Goal: Use online tool/utility: Utilize a website feature to perform a specific function

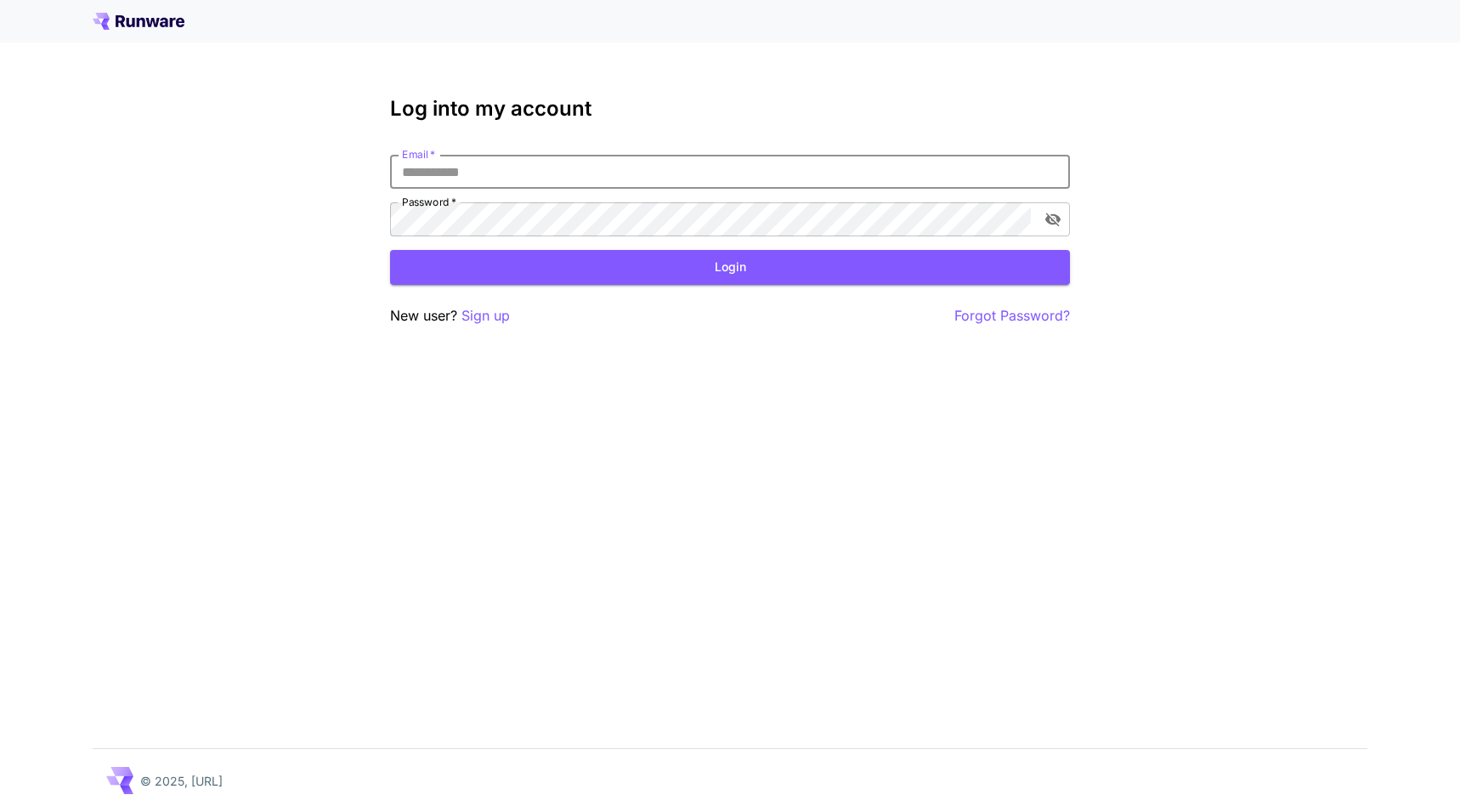
type input "**********"
click at [730, 267] on button "Login" at bounding box center [730, 267] width 680 height 35
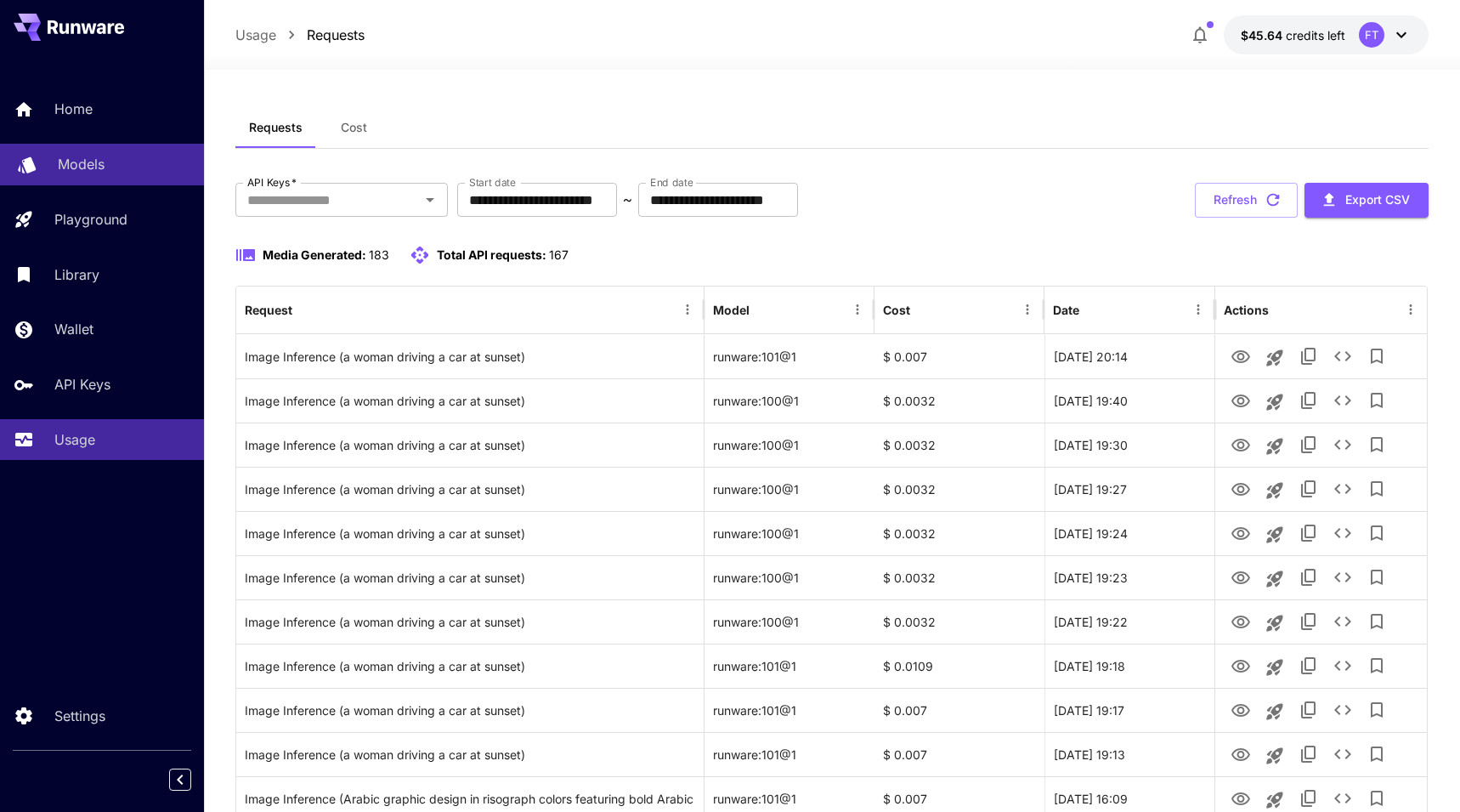
click at [105, 162] on div "Models" at bounding box center [124, 164] width 133 height 20
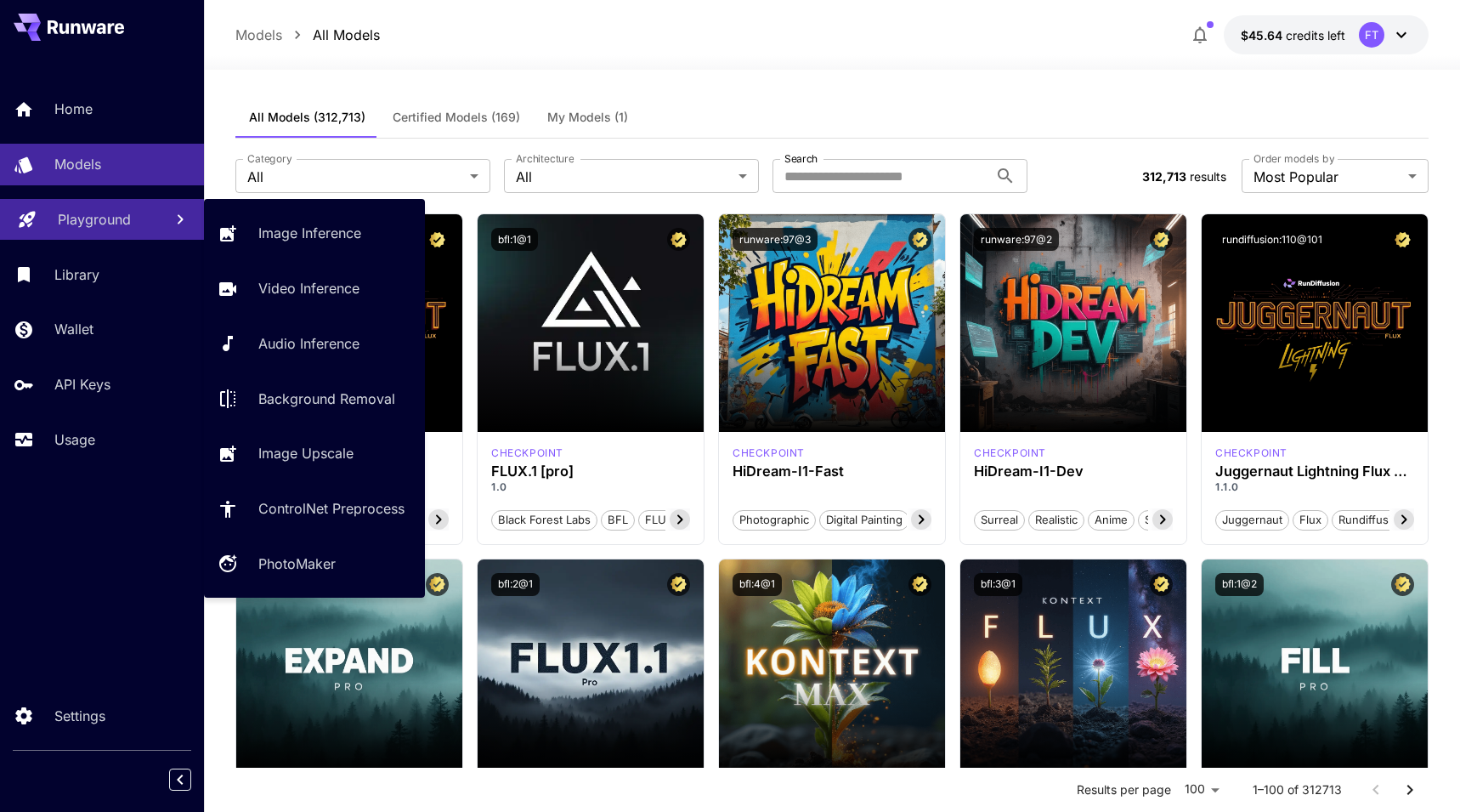
click at [96, 228] on p "Playground" at bounding box center [94, 219] width 73 height 20
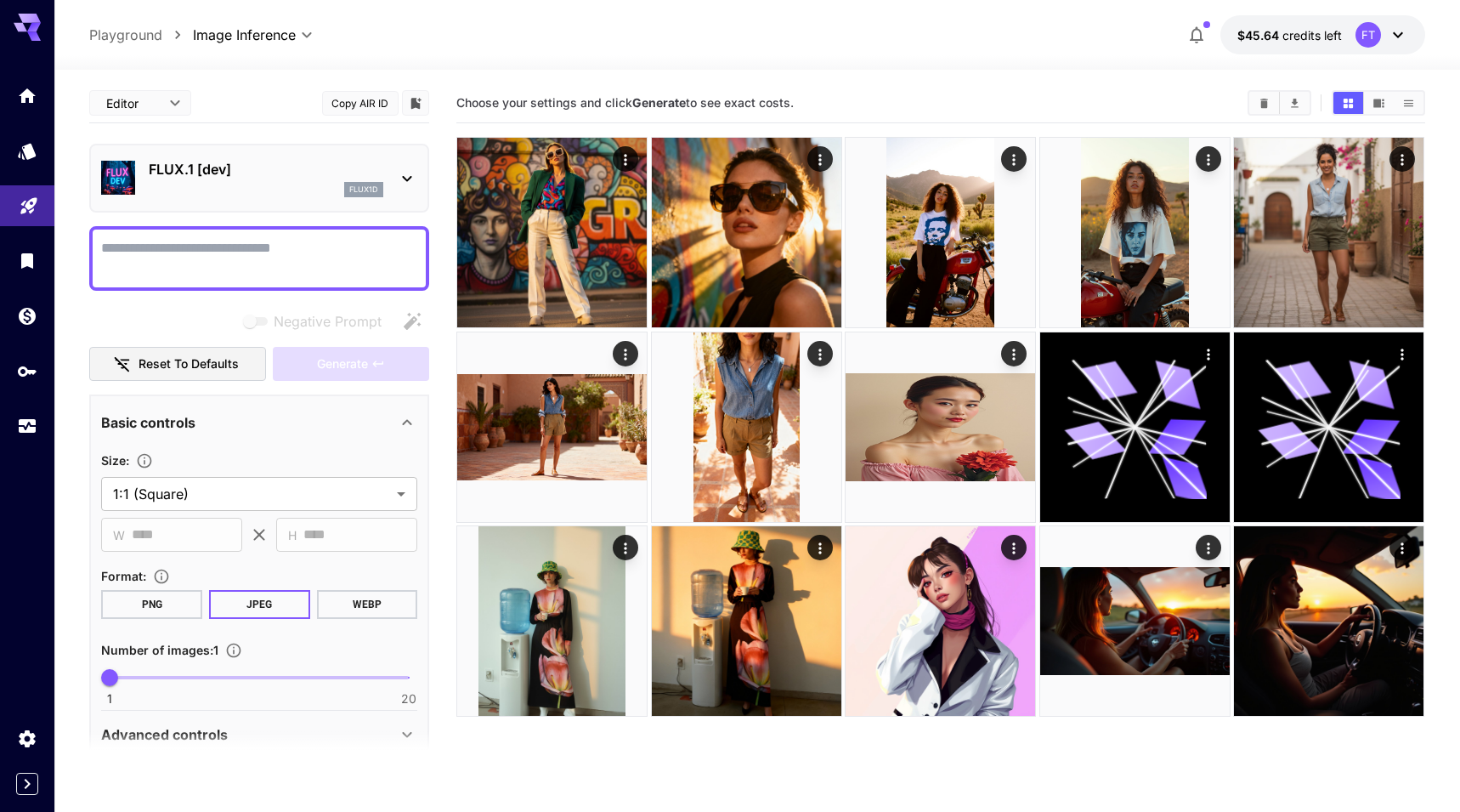
click at [399, 164] on div "FLUX.1 [dev] flux1d" at bounding box center [259, 178] width 316 height 51
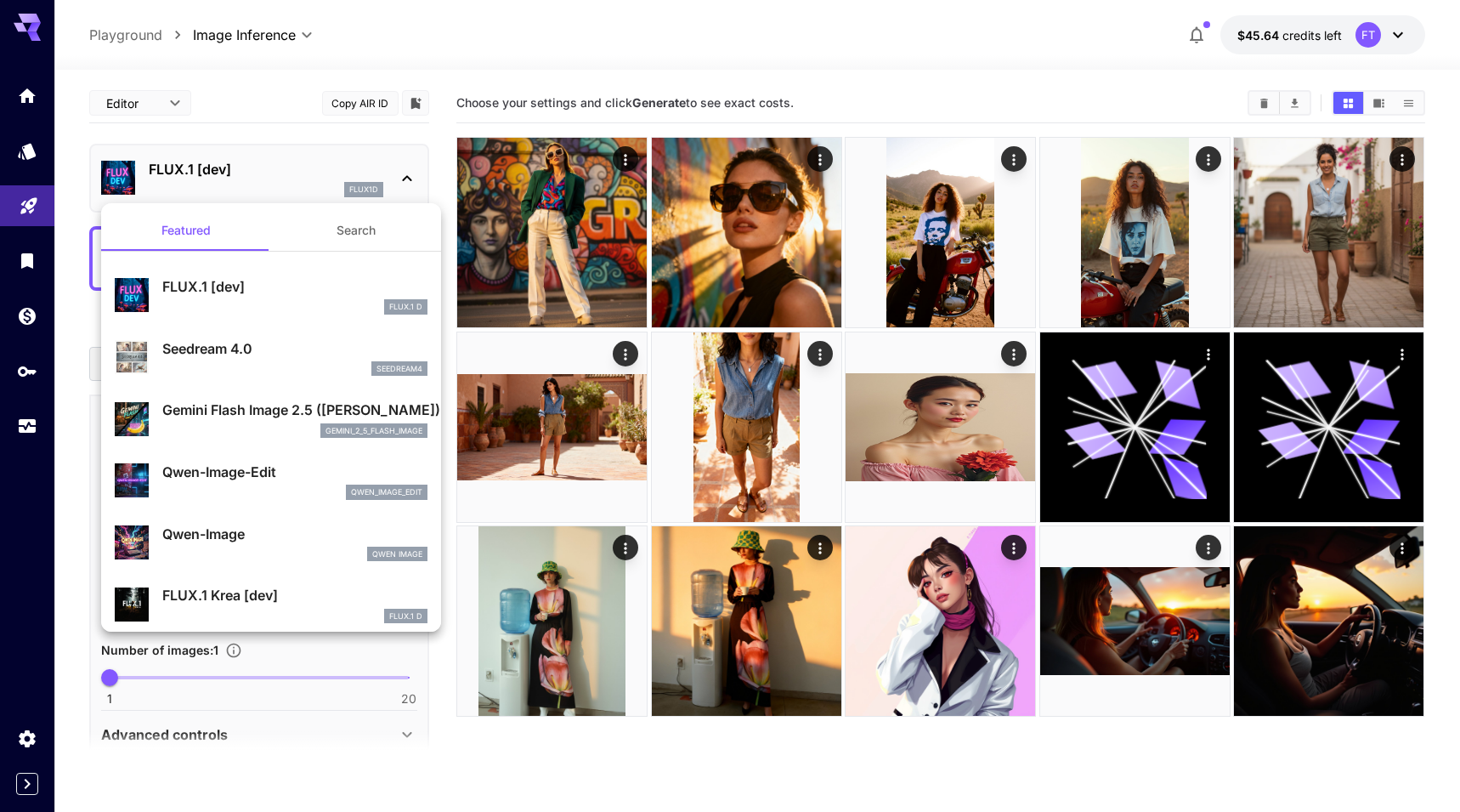
click at [152, 90] on div at bounding box center [730, 406] width 1460 height 812
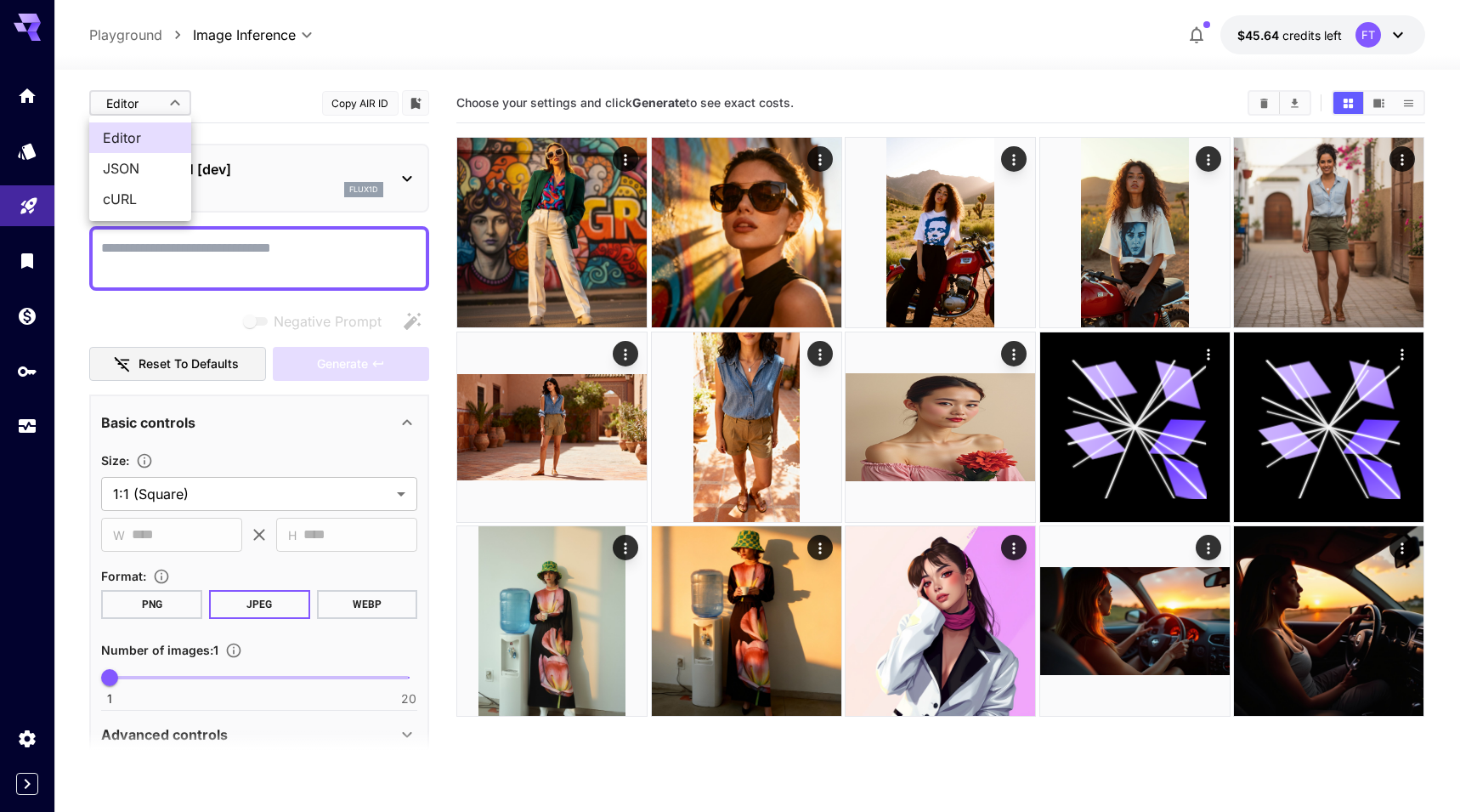
click at [176, 104] on body "**********" at bounding box center [730, 472] width 1460 height 946
click at [155, 83] on div at bounding box center [730, 406] width 1460 height 812
click at [304, 190] on div "flux1d" at bounding box center [266, 189] width 235 height 15
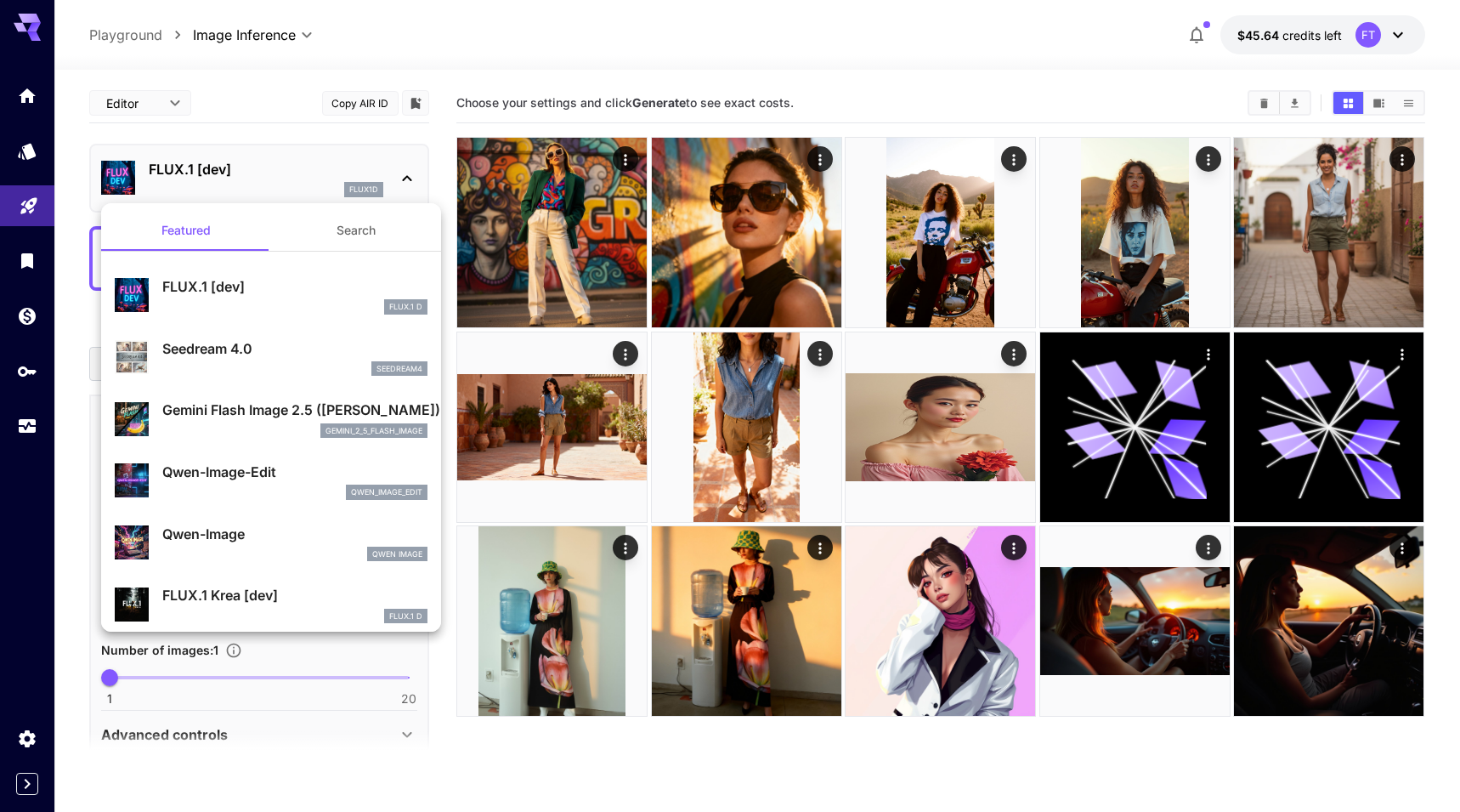
click at [333, 169] on div at bounding box center [730, 406] width 1460 height 812
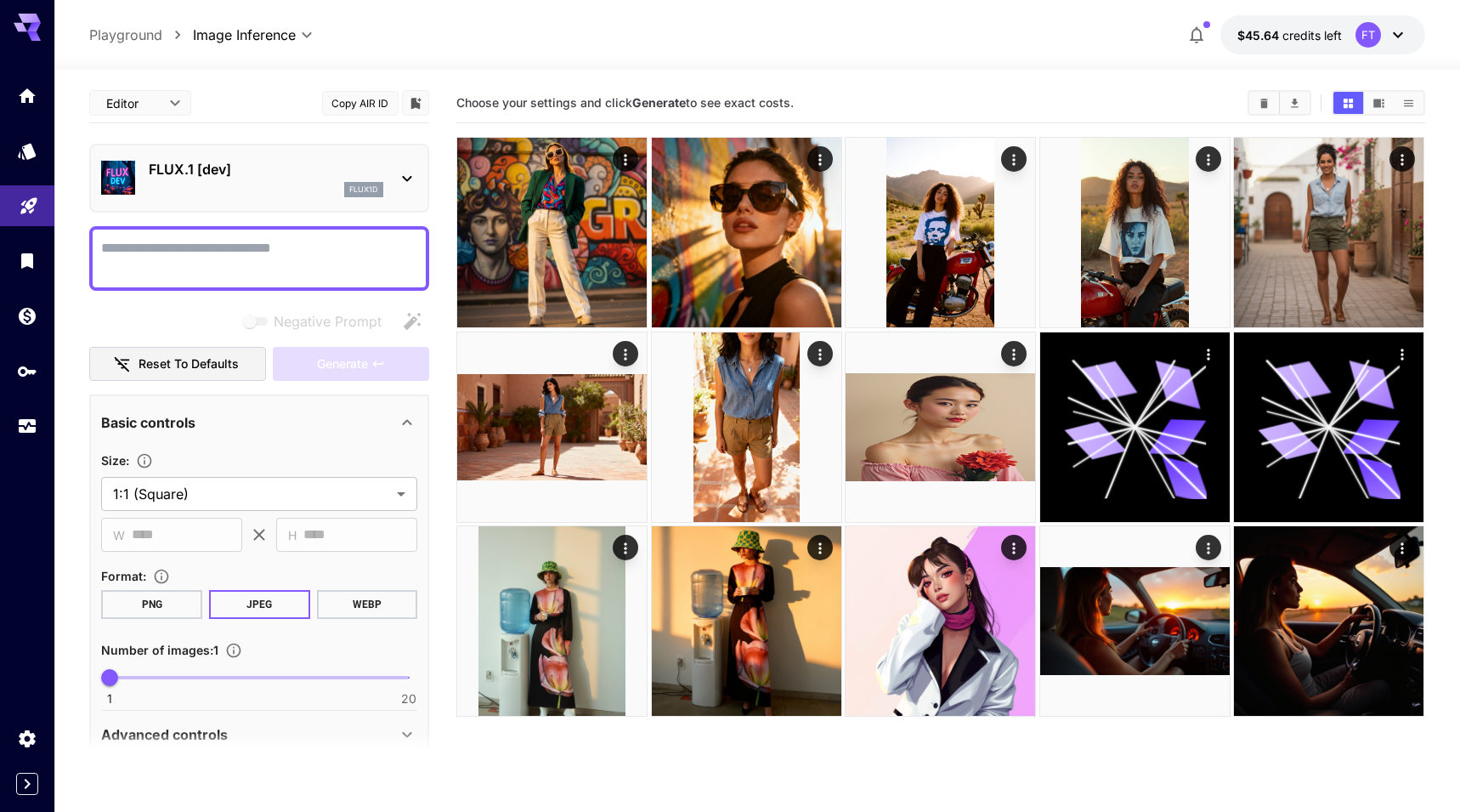
click at [268, 172] on p "FLUX.1 [dev]" at bounding box center [266, 168] width 235 height 20
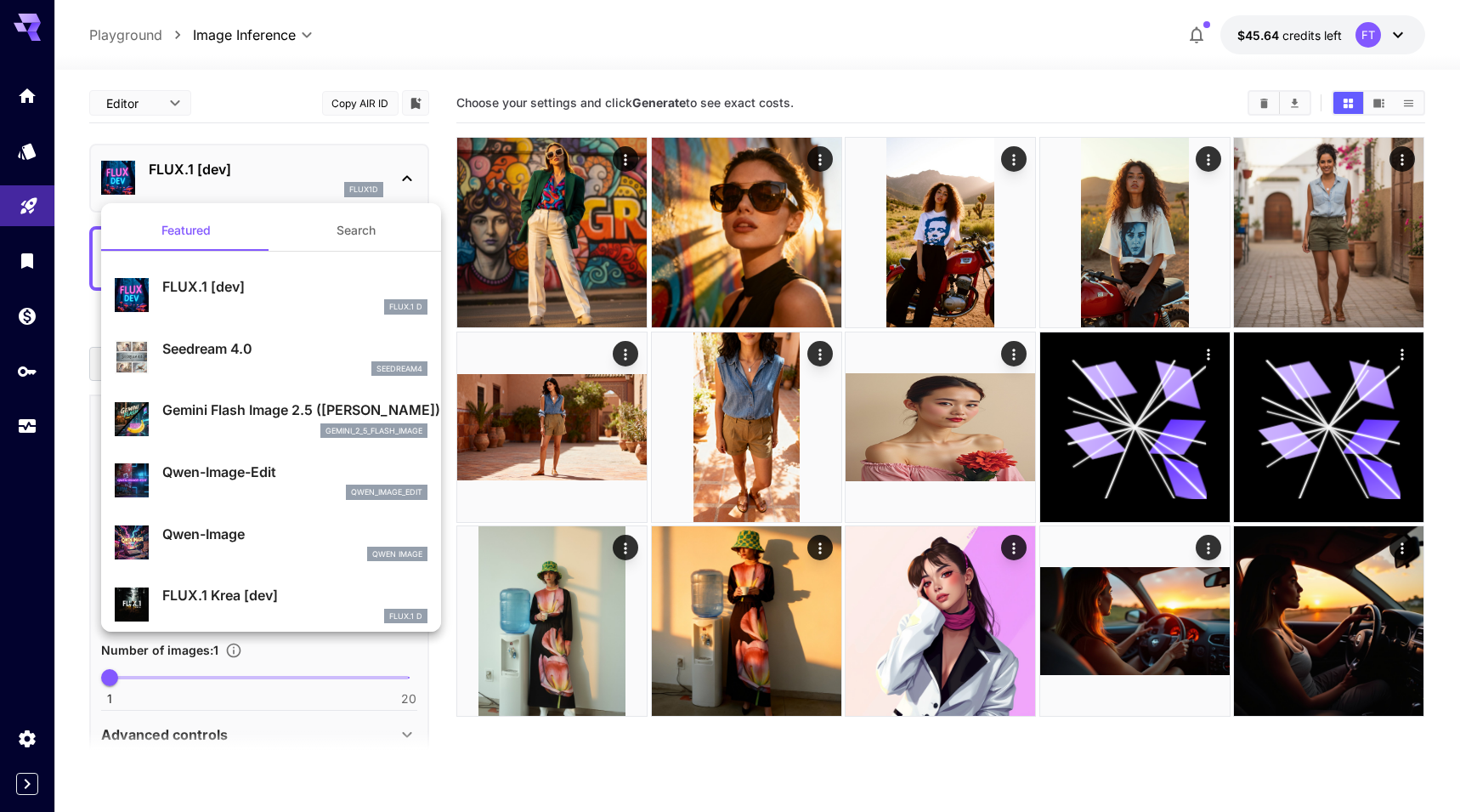
click at [446, 148] on div at bounding box center [730, 406] width 1460 height 812
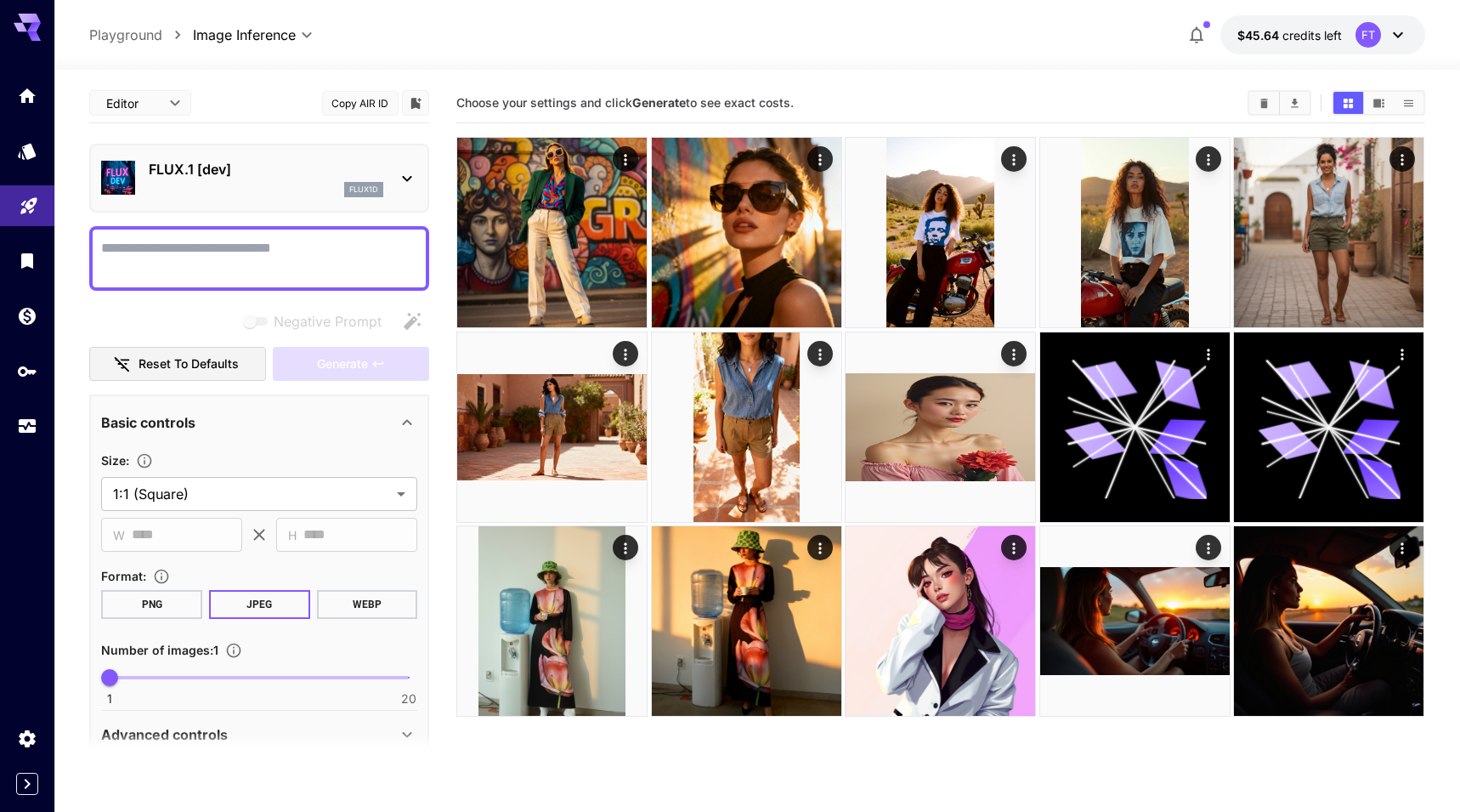
click at [213, 180] on div "FLUX.1 [dev] flux1d" at bounding box center [266, 177] width 235 height 38
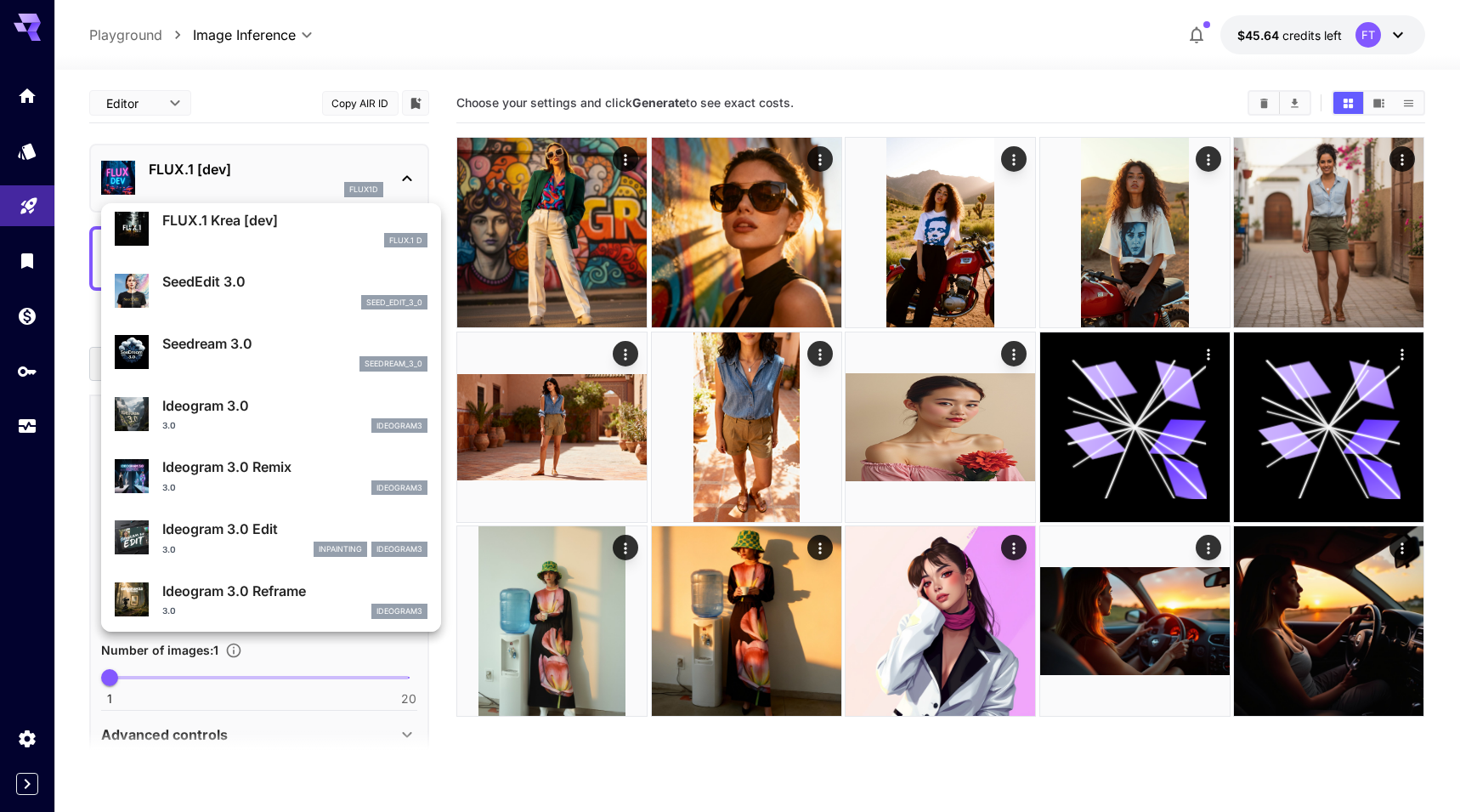
scroll to position [386, 0]
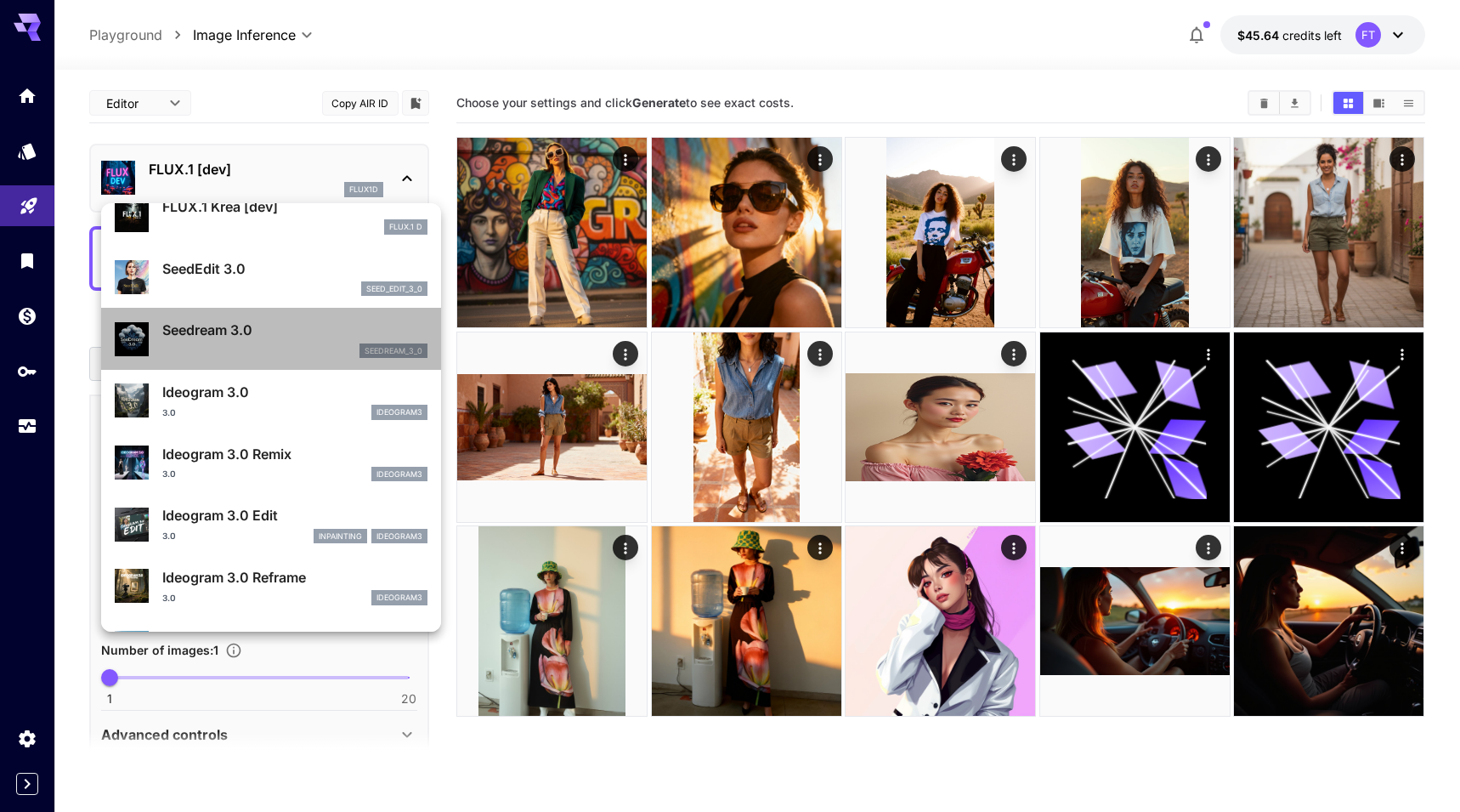
click at [298, 324] on p "Seedream 3.0" at bounding box center [294, 330] width 265 height 20
type input "***"
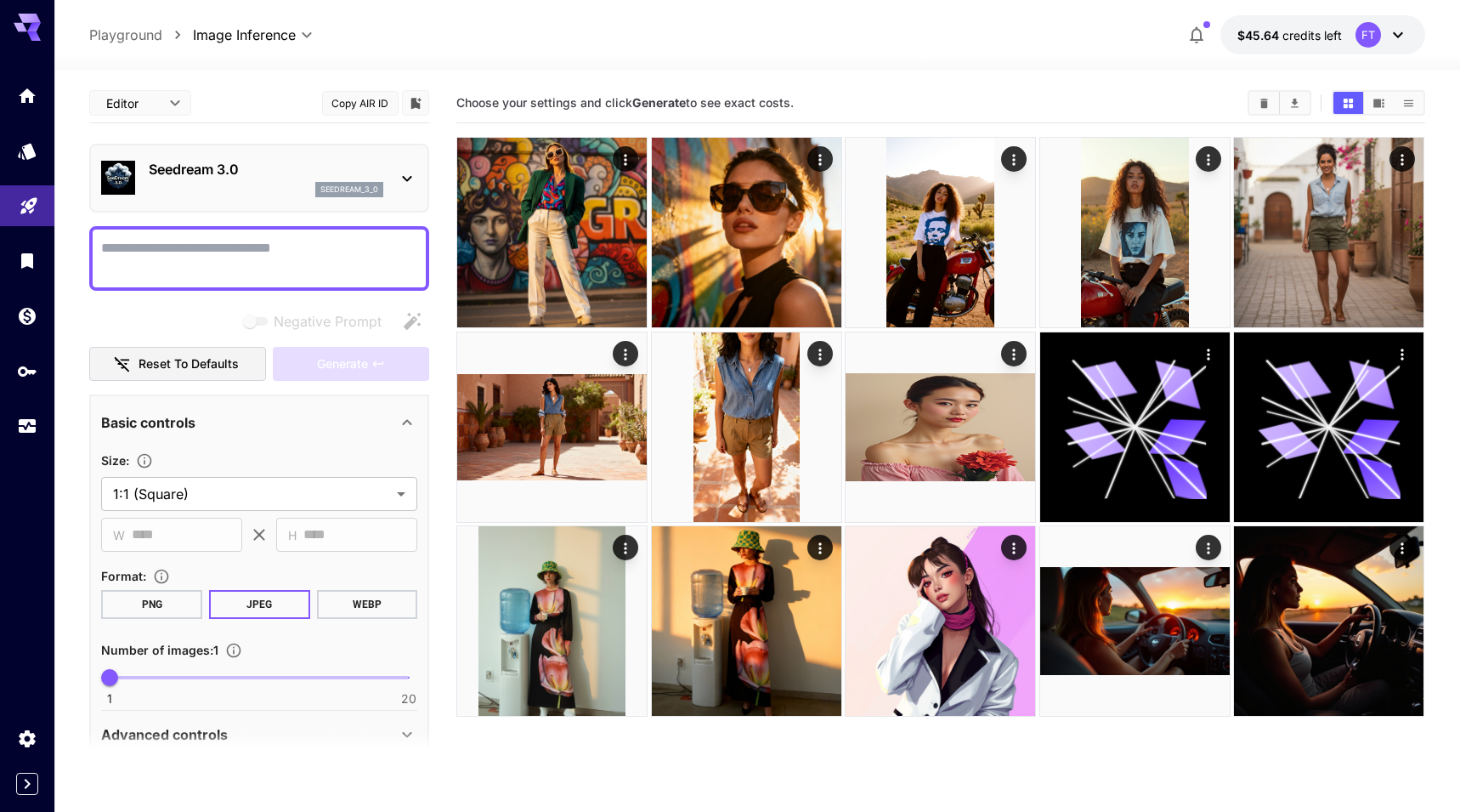
click at [174, 176] on p "Seedream 3.0" at bounding box center [266, 168] width 235 height 20
